Goal: Task Accomplishment & Management: Manage account settings

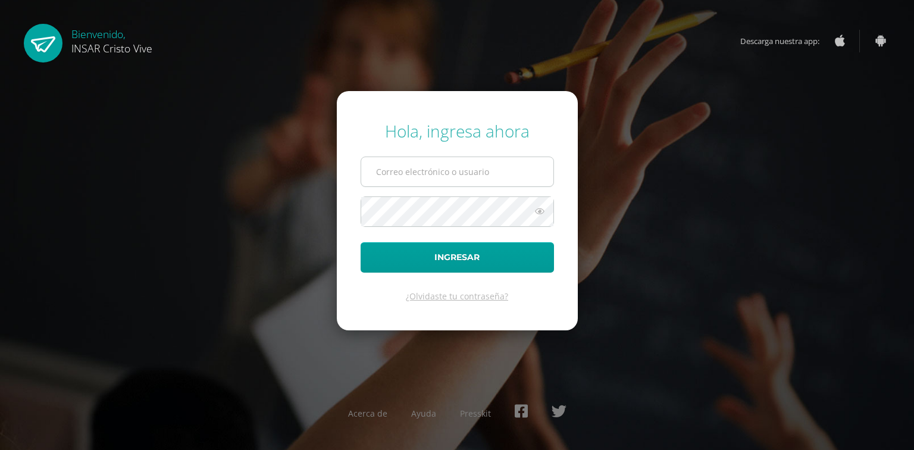
click at [400, 173] on input "text" at bounding box center [457, 171] width 192 height 29
type input "[EMAIL_ADDRESS][DOMAIN_NAME]"
click at [360, 242] on button "Ingresar" at bounding box center [456, 257] width 193 height 30
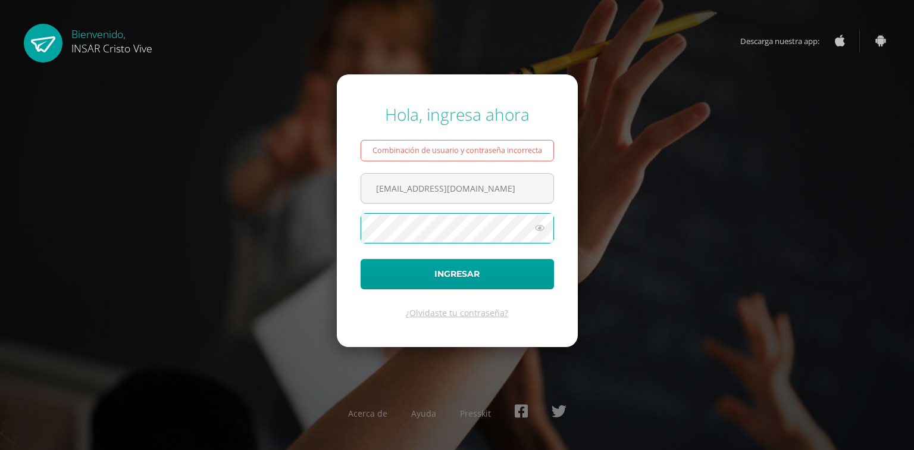
click at [360, 259] on button "Ingresar" at bounding box center [456, 274] width 193 height 30
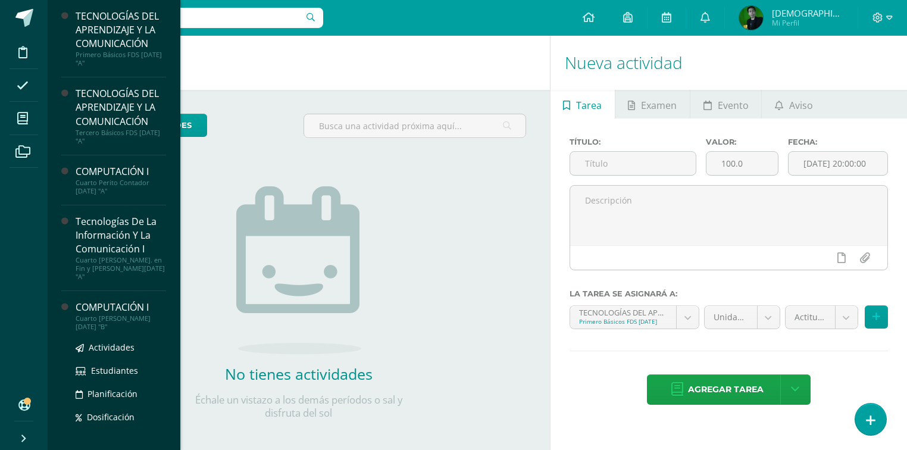
click at [76, 303] on div "COMPUTACIÓN I" at bounding box center [121, 307] width 90 height 14
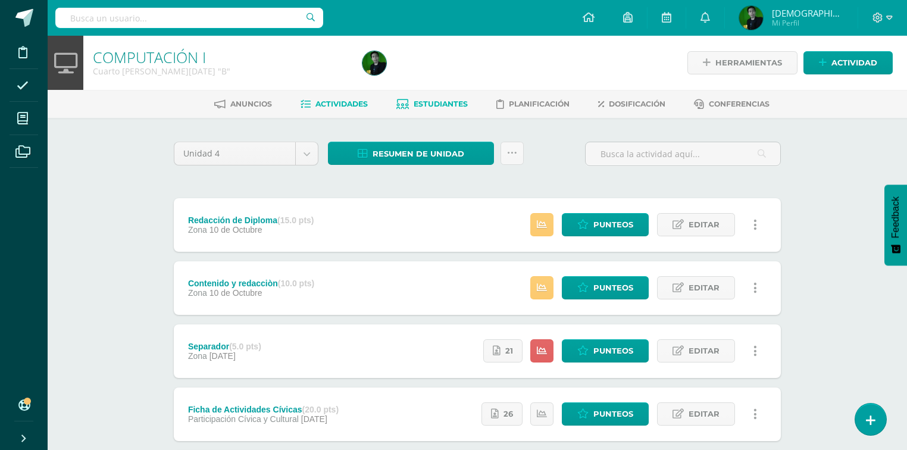
click at [443, 102] on span "Estudiantes" at bounding box center [440, 103] width 54 height 9
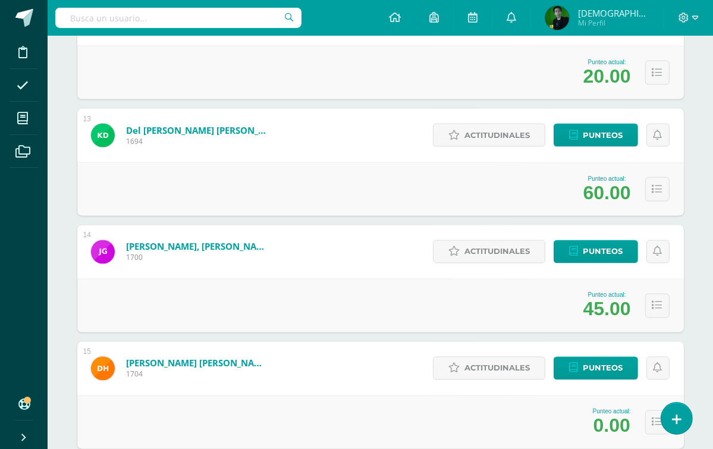
scroll to position [1600, 0]
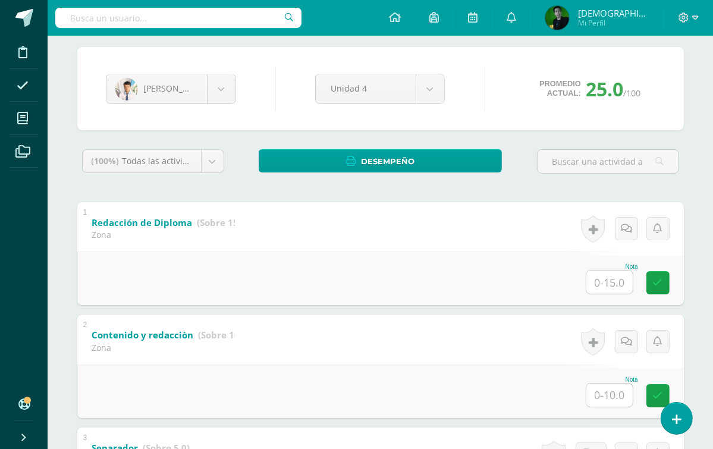
scroll to position [95, 0]
click at [601, 270] on input "text" at bounding box center [610, 281] width 46 height 23
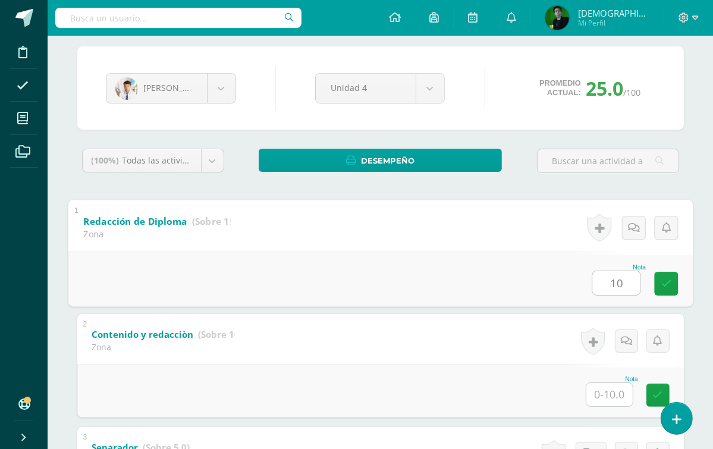
type input "10"
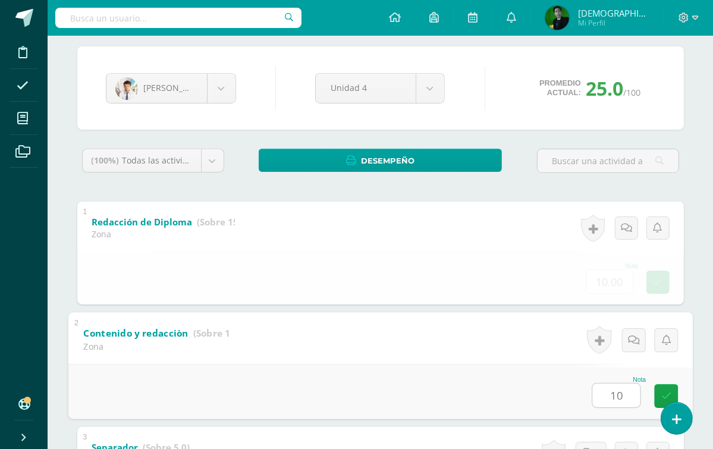
type input "10"
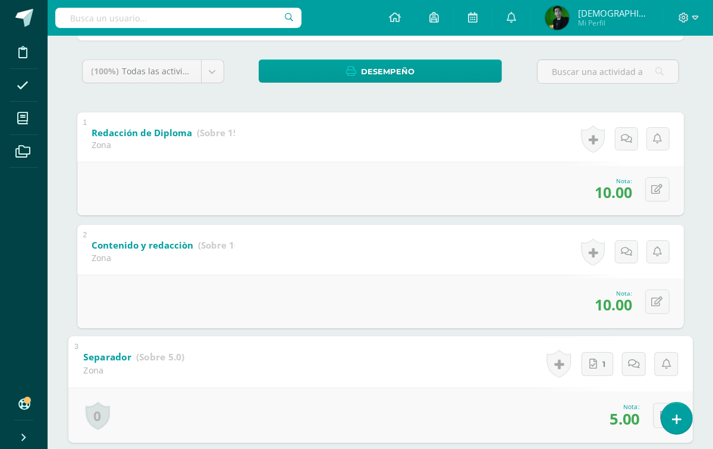
scroll to position [89, 0]
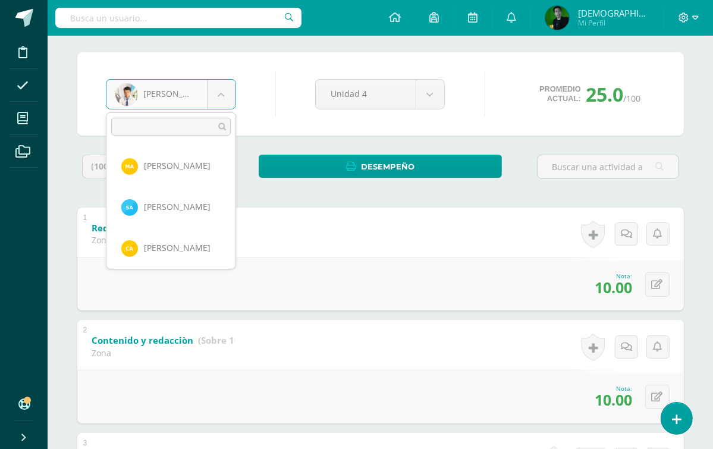
click at [221, 90] on body "Disciplina Asistencia Mis cursos Archivos Soporte Ayuda Reportar un problema Ce…" at bounding box center [356, 376] width 713 height 930
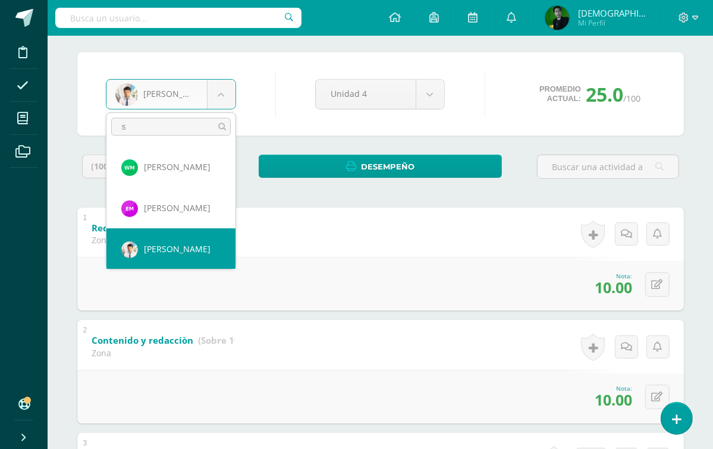
type input "su"
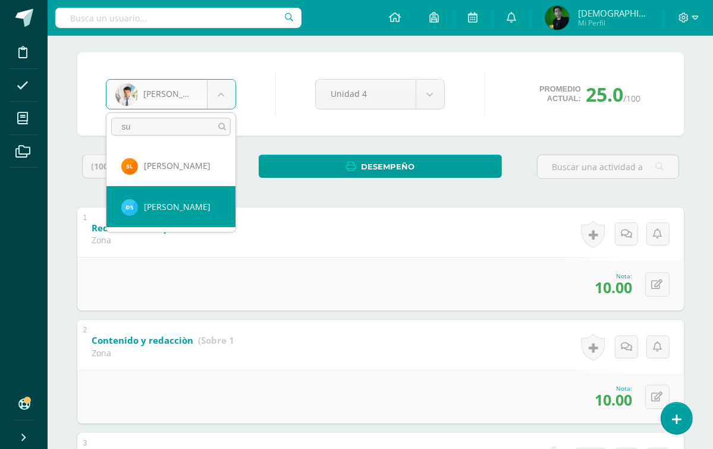
select select "9185"
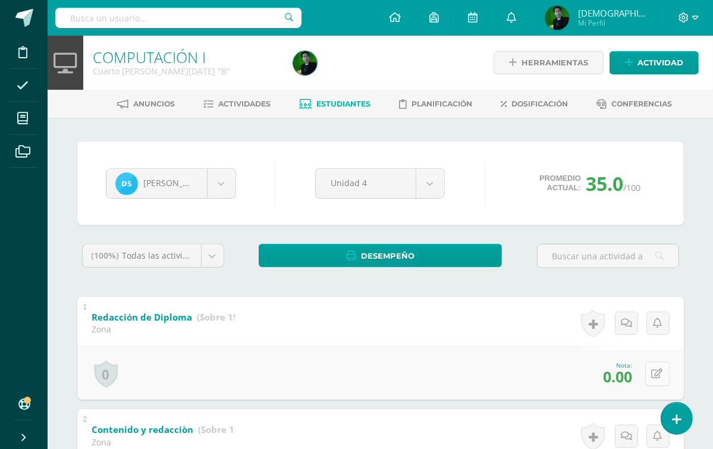
click at [660, 362] on button at bounding box center [657, 374] width 24 height 24
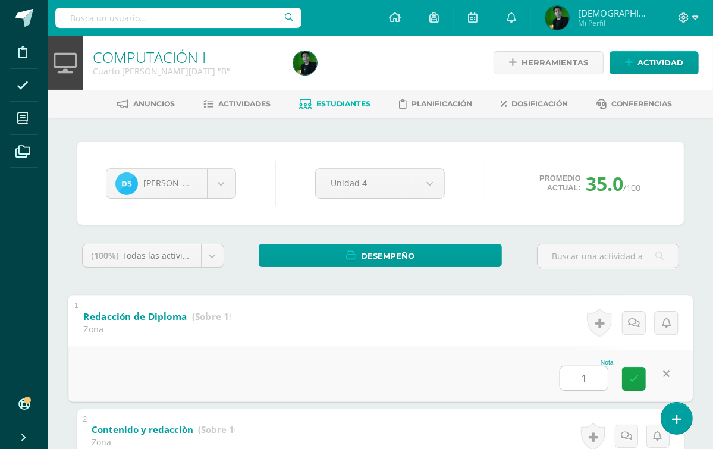
type input "10"
click at [626, 366] on link at bounding box center [634, 378] width 24 height 24
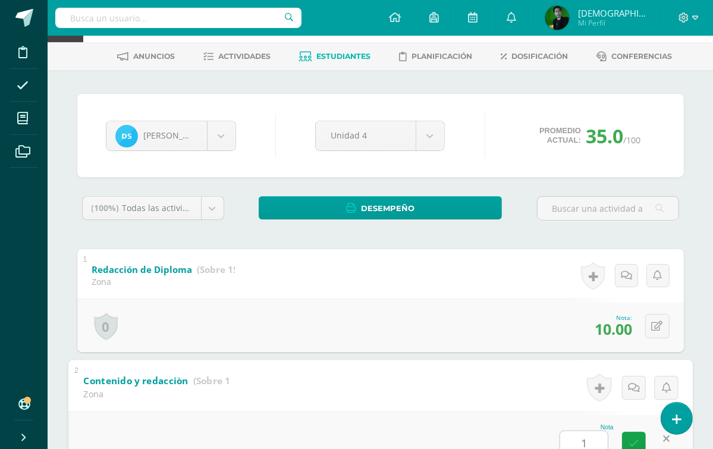
type input "10"
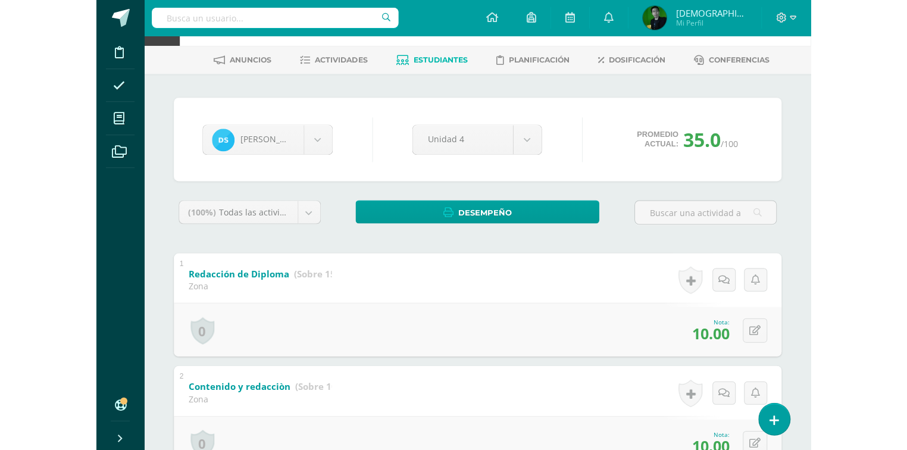
scroll to position [0, 0]
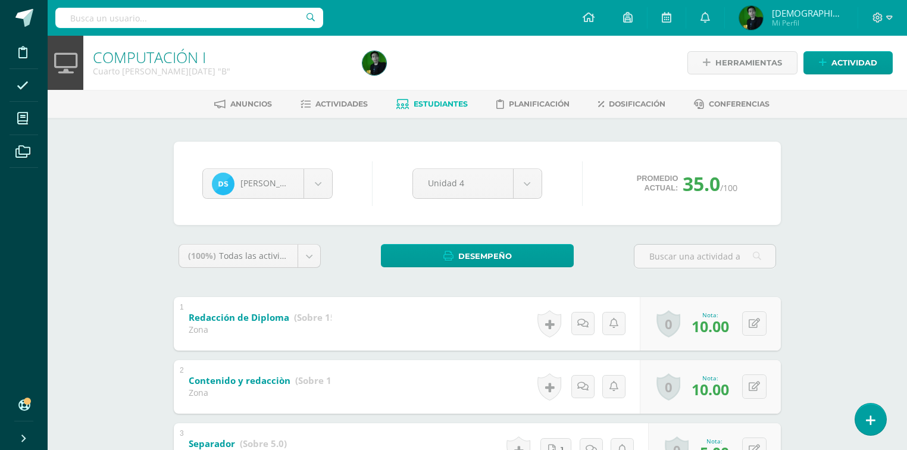
click at [419, 102] on span "Estudiantes" at bounding box center [440, 103] width 54 height 9
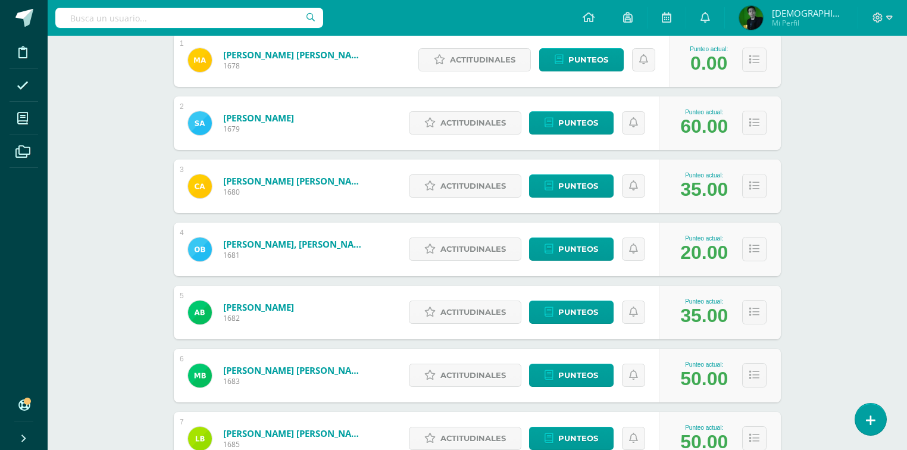
scroll to position [238, 0]
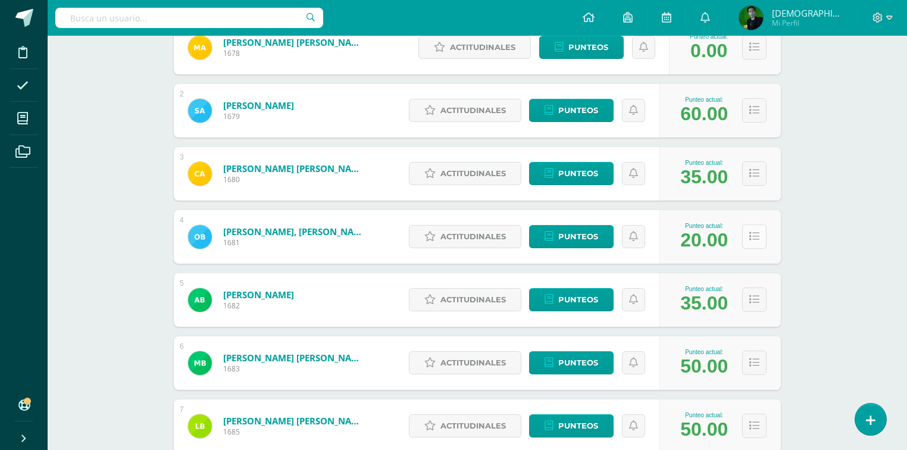
click at [750, 241] on icon at bounding box center [754, 236] width 10 height 10
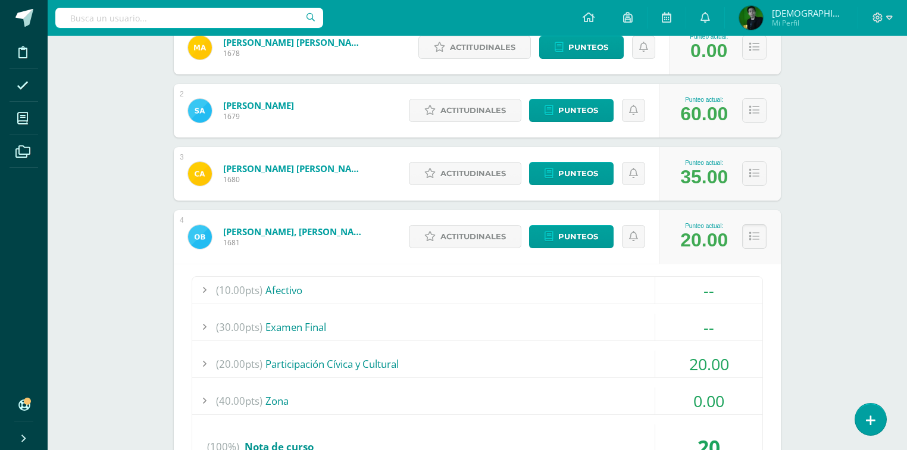
click at [750, 241] on icon at bounding box center [754, 236] width 10 height 10
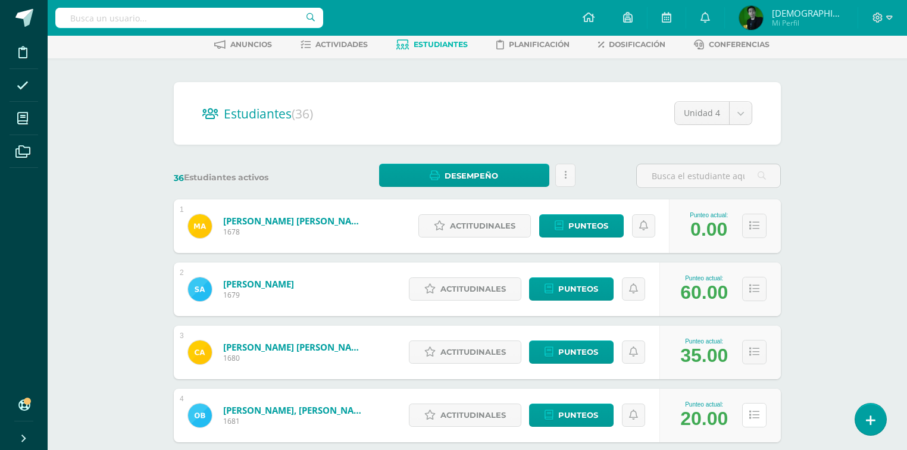
scroll to position [40, 0]
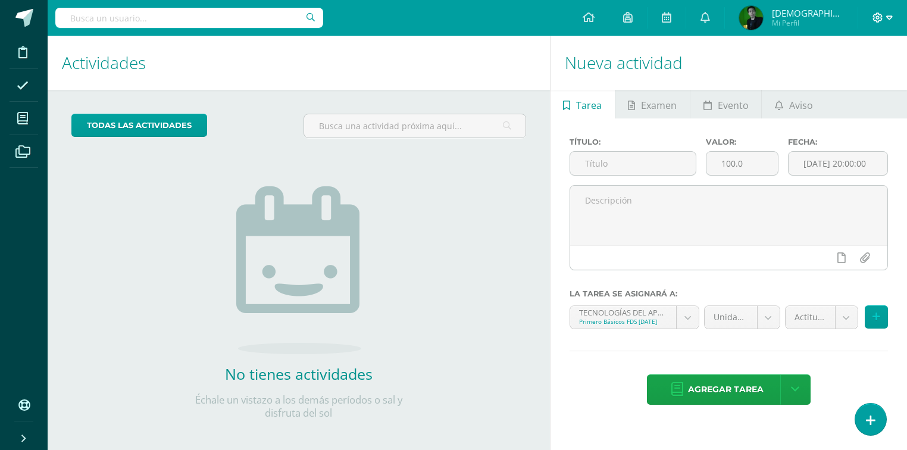
click at [896, 17] on div at bounding box center [882, 18] width 49 height 36
click at [891, 18] on icon at bounding box center [889, 17] width 7 height 11
click at [859, 81] on span "Cerrar sesión" at bounding box center [851, 81] width 54 height 11
